Goal: Task Accomplishment & Management: Use online tool/utility

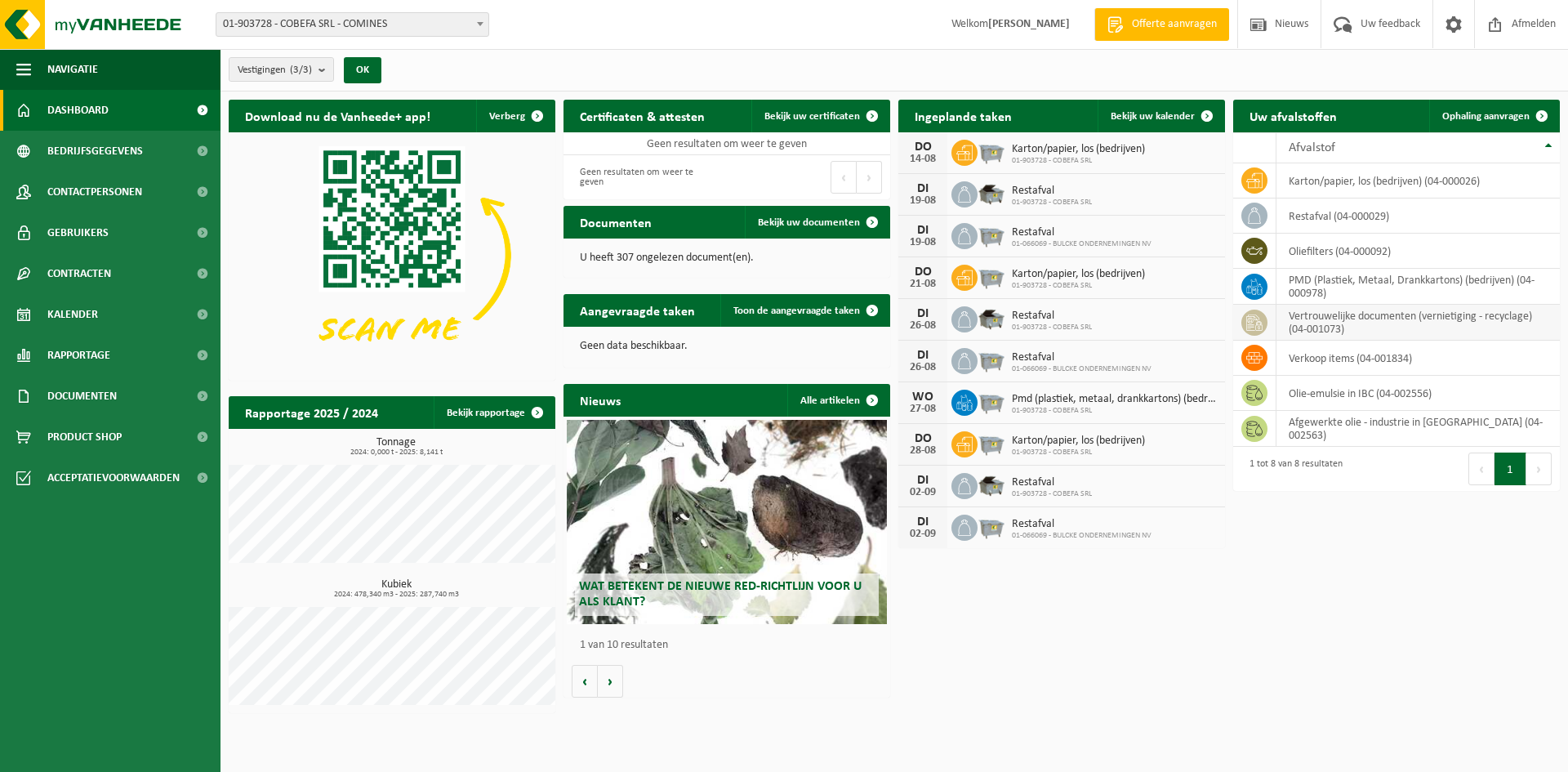
click at [1305, 327] on td "vertrouwelijke documenten (vernietiging - recyclage) (04-001073)" at bounding box center [1418, 322] width 284 height 36
click at [1255, 327] on icon at bounding box center [1254, 322] width 16 height 16
click at [1473, 111] on span "Ophaling aanvragen" at bounding box center [1485, 116] width 88 height 10
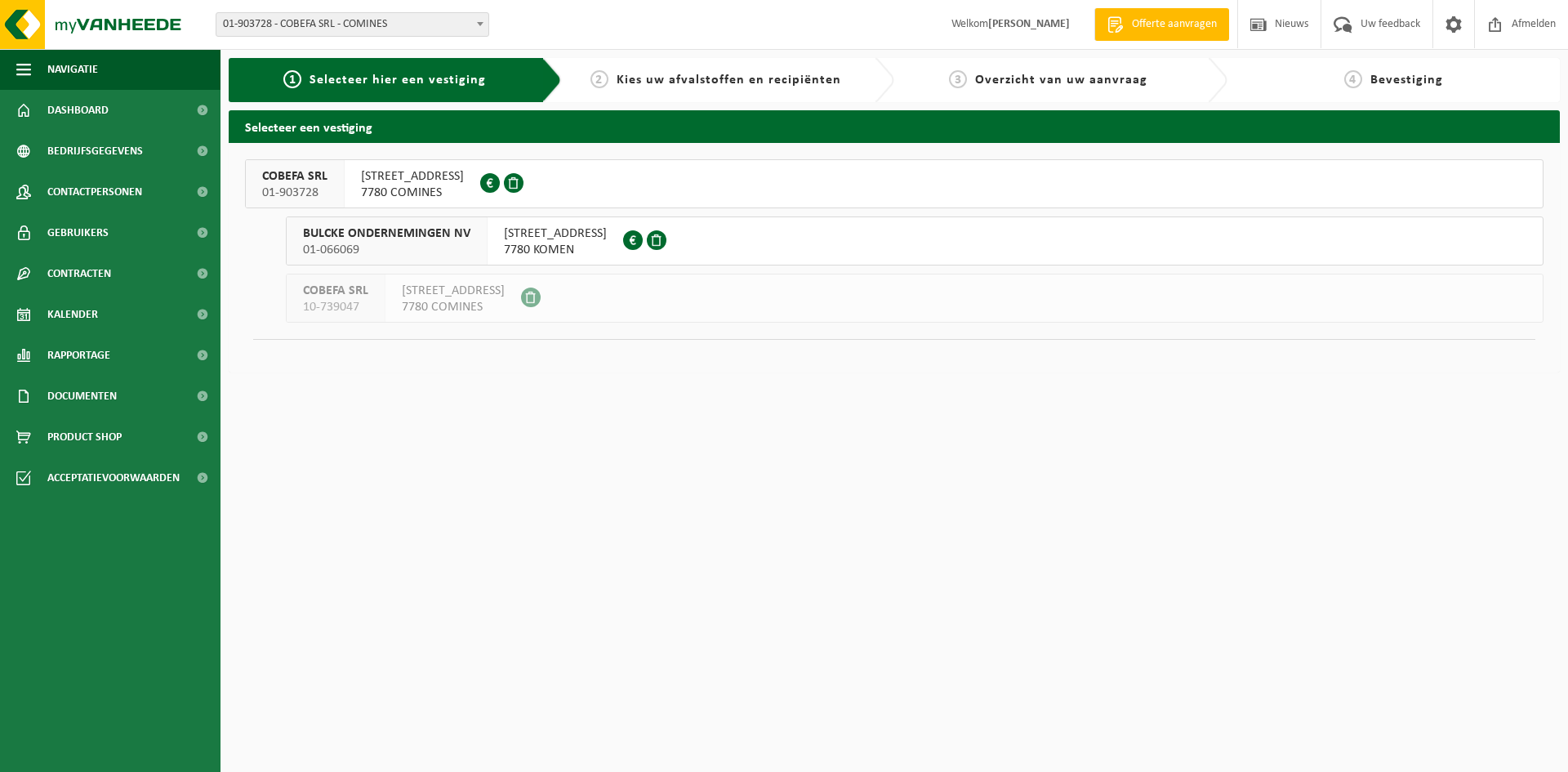
click at [426, 186] on span "7780 COMINES" at bounding box center [412, 193] width 103 height 16
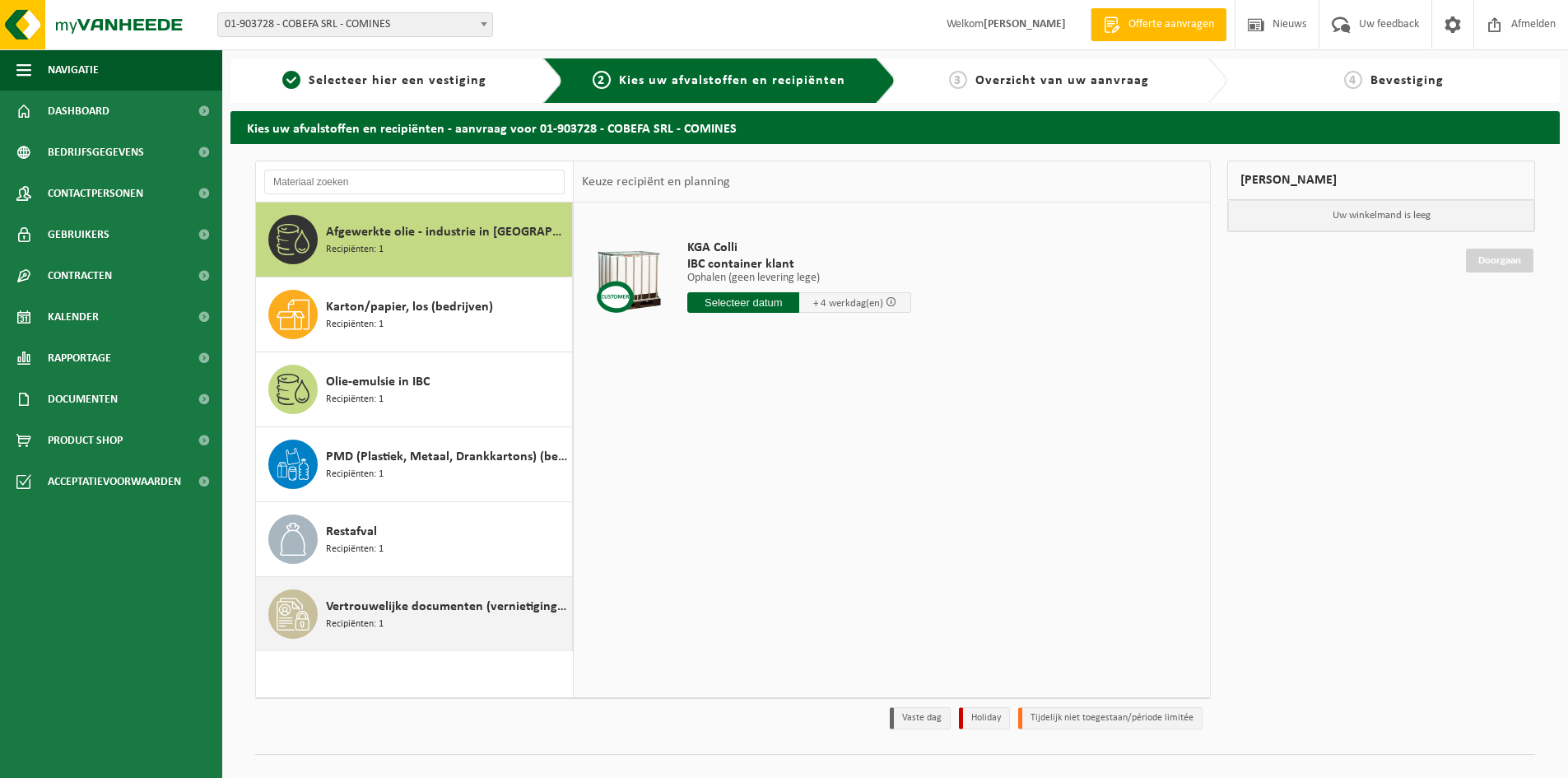
click at [362, 608] on span "Vertrouwelijke documenten (vernietiging - recyclage)" at bounding box center [447, 606] width 242 height 20
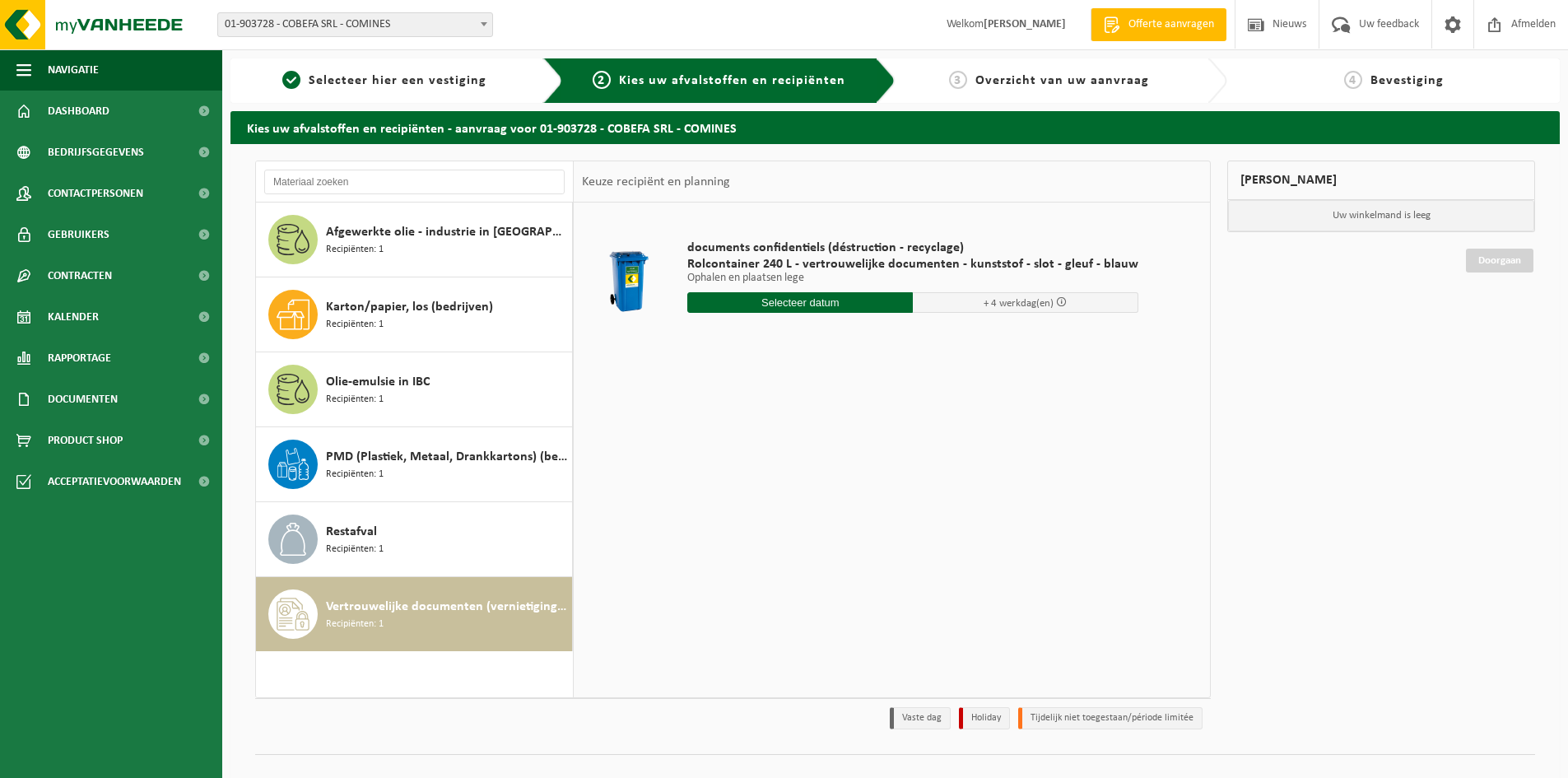
click at [830, 310] on input "text" at bounding box center [799, 302] width 226 height 21
click at [722, 483] on div "19" at bounding box center [732, 475] width 29 height 27
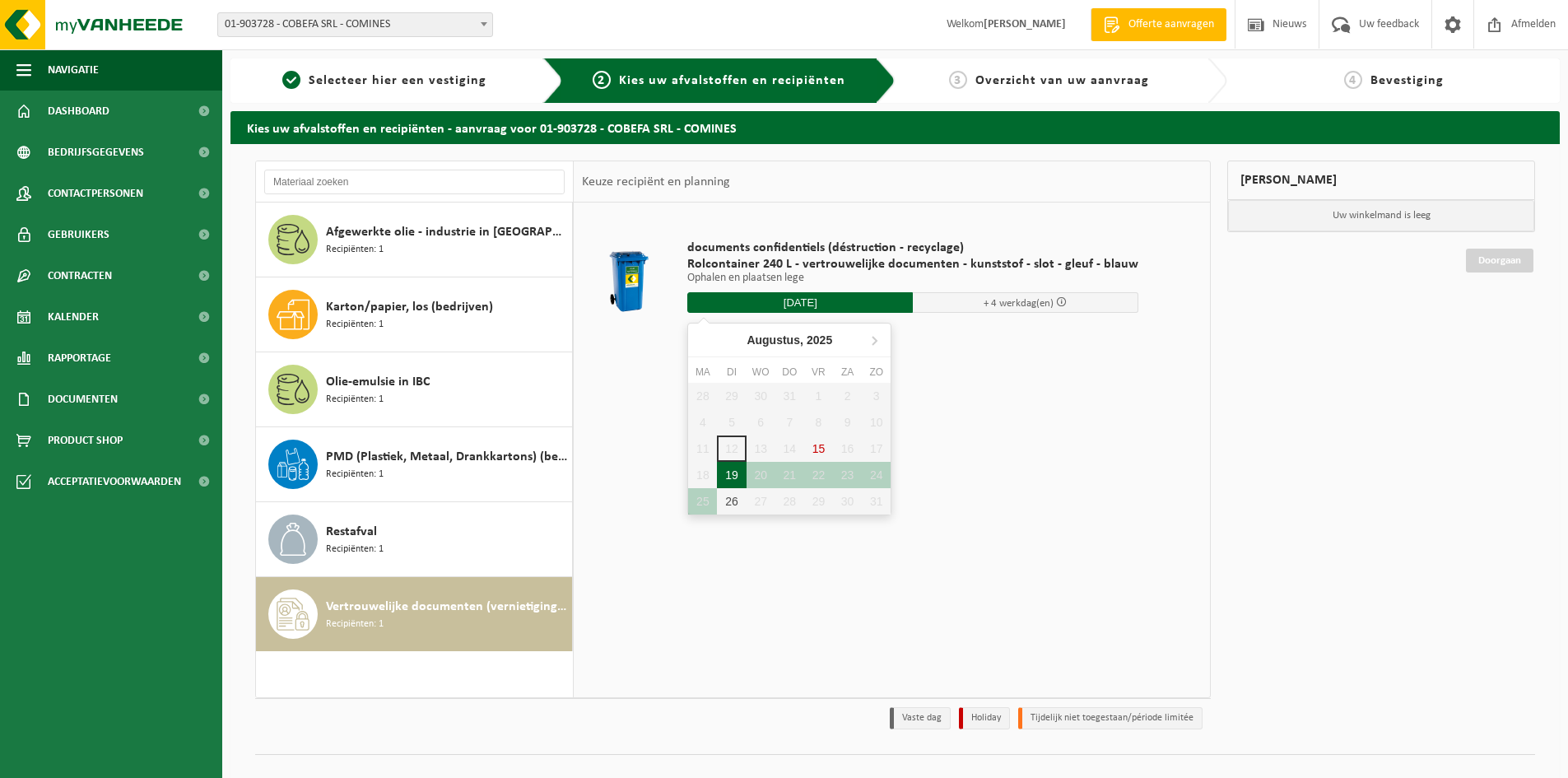
type input "Van [DATE]"
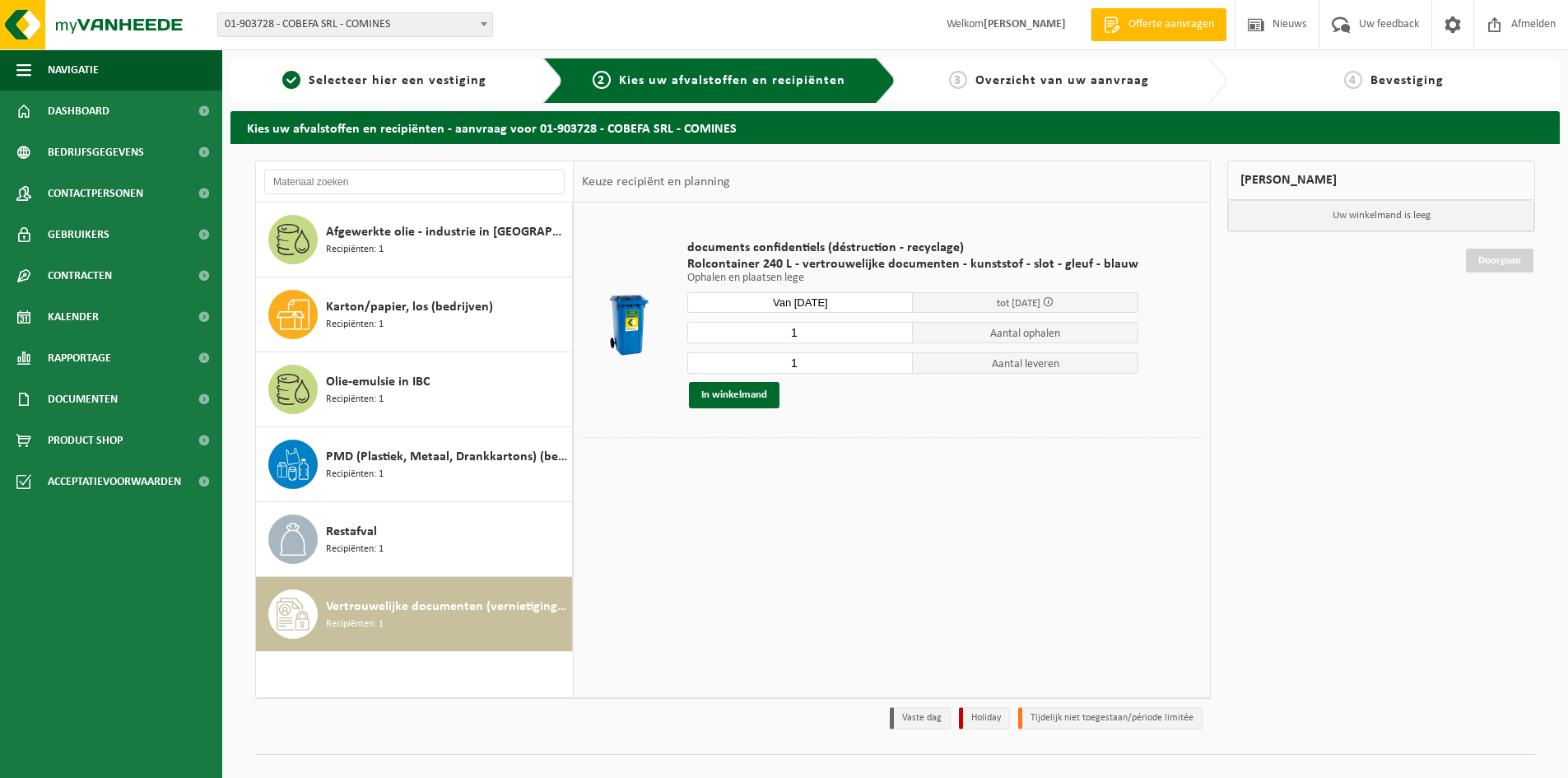
click at [1006, 300] on span "tot [DATE]" at bounding box center [1018, 303] width 44 height 10
click at [997, 307] on span "tot [DATE]" at bounding box center [1018, 303] width 44 height 10
click at [768, 390] on button "In winkelmand" at bounding box center [733, 395] width 90 height 27
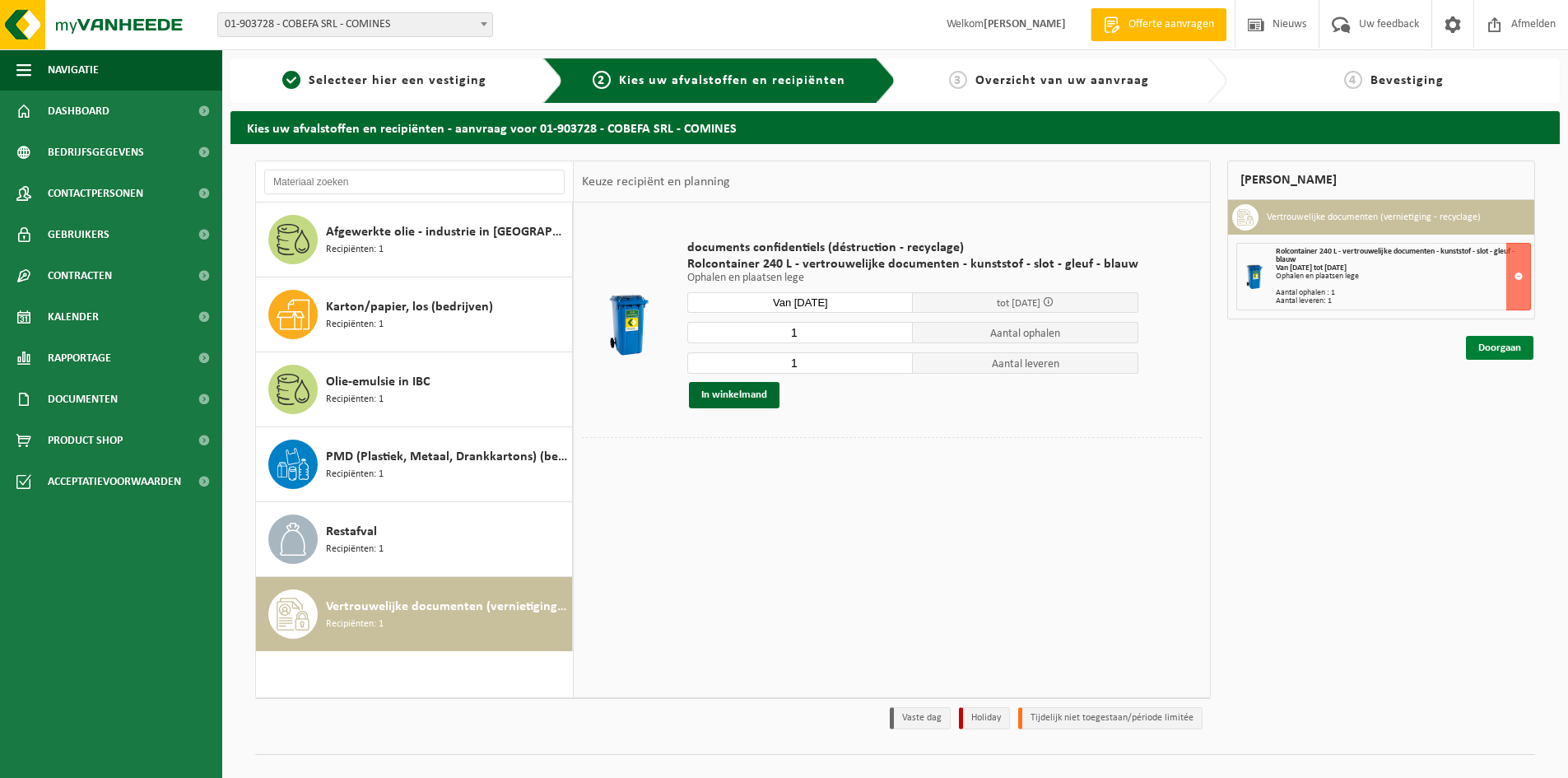
click at [1521, 350] on link "Doorgaan" at bounding box center [1499, 348] width 68 height 24
